Goal: Find specific page/section: Find specific page/section

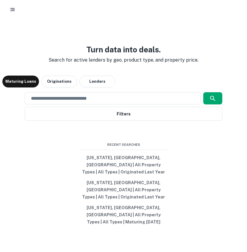
click at [14, 9] on icon "button" at bounding box center [13, 10] width 6 height 6
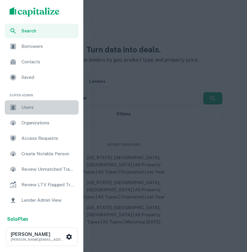
click at [22, 104] on span "Users" at bounding box center [48, 107] width 54 height 7
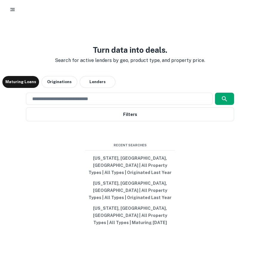
click at [14, 10] on icon "button" at bounding box center [13, 10] width 6 height 6
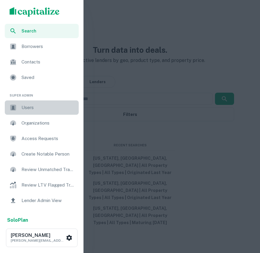
click at [32, 104] on div "Users" at bounding box center [42, 107] width 74 height 14
